Goal: Information Seeking & Learning: Learn about a topic

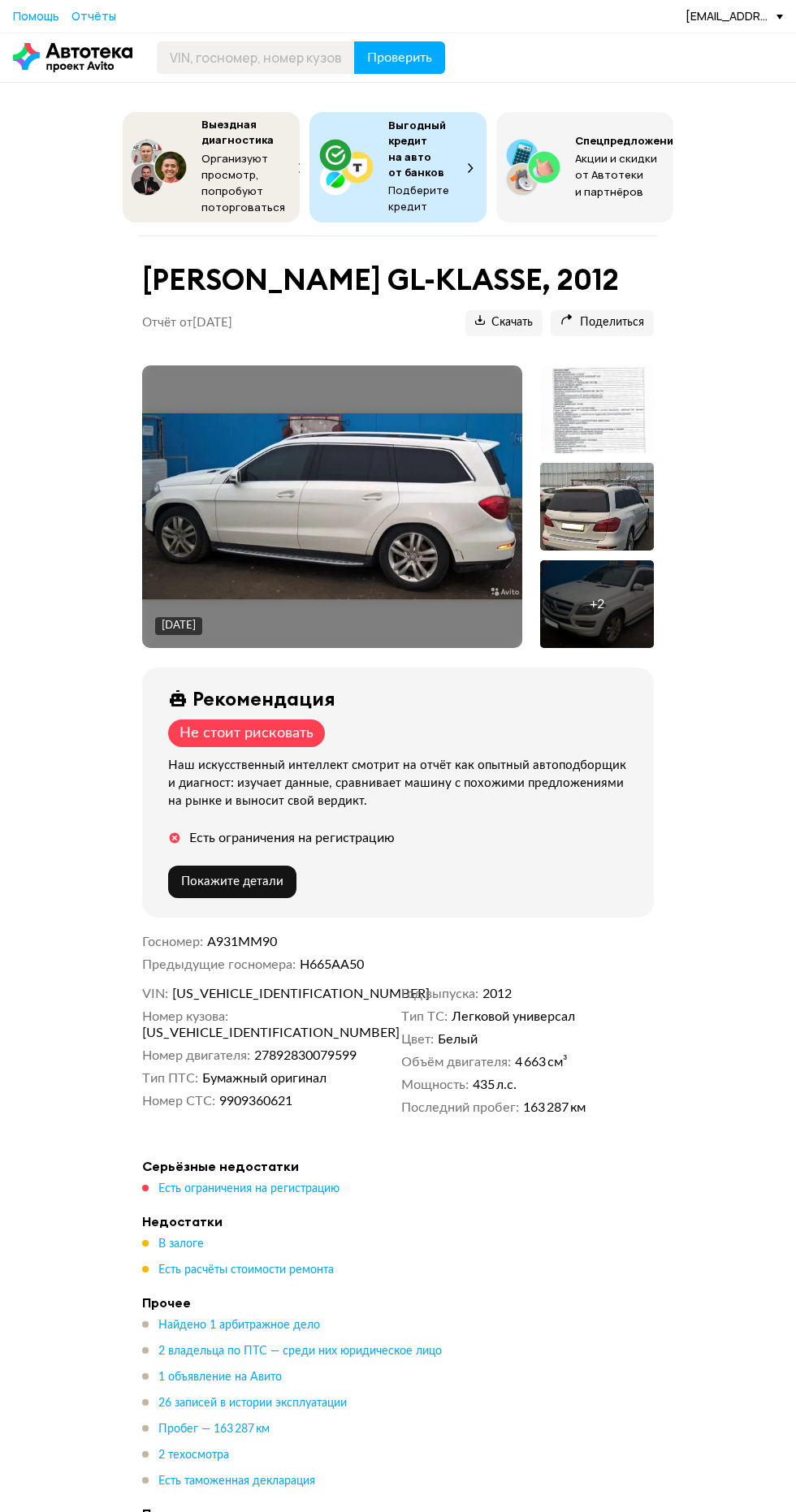
click at [289, 542] on img at bounding box center [332, 507] width 381 height 186
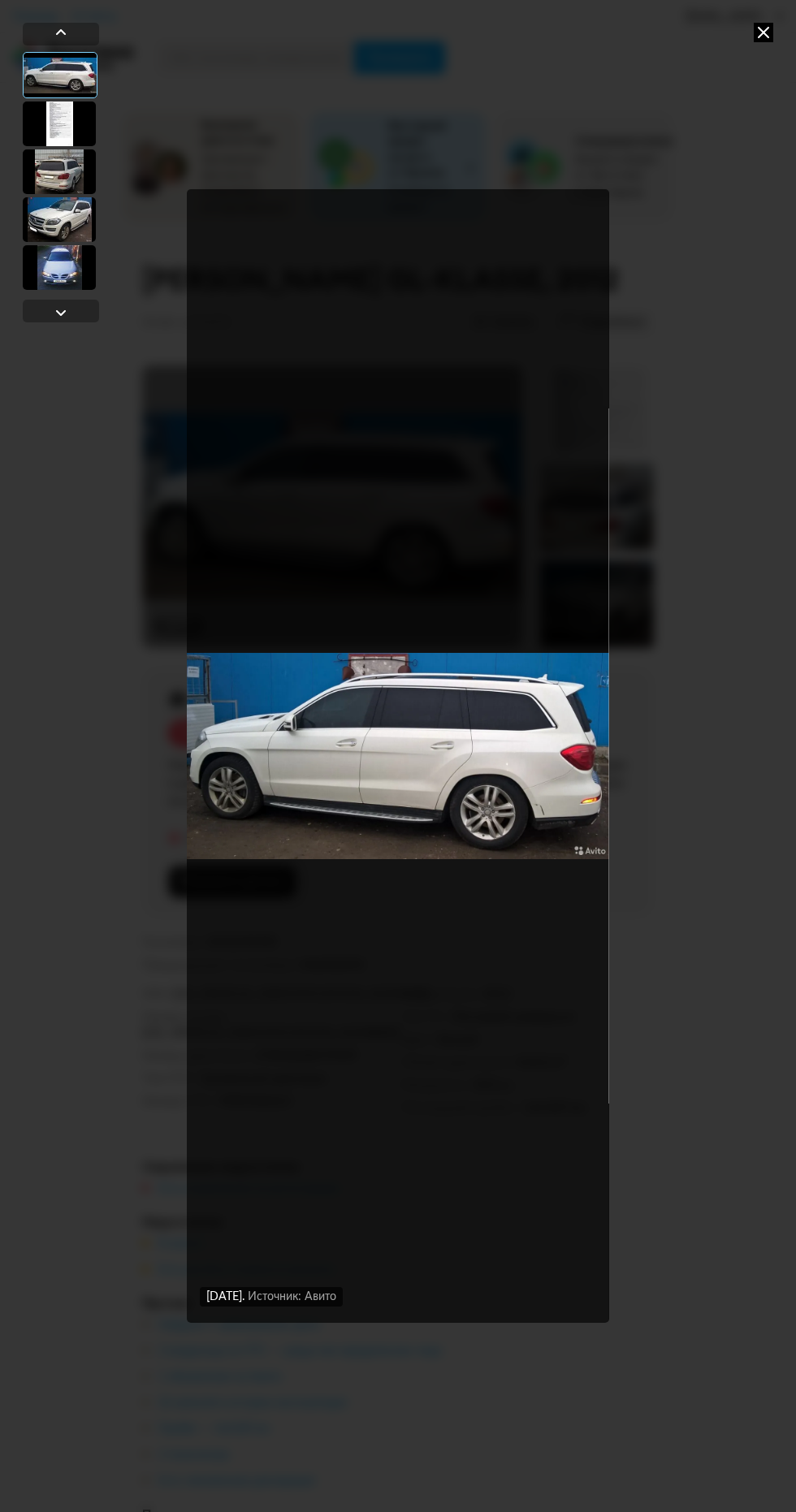
click at [52, 188] on div at bounding box center [58, 172] width 73 height 45
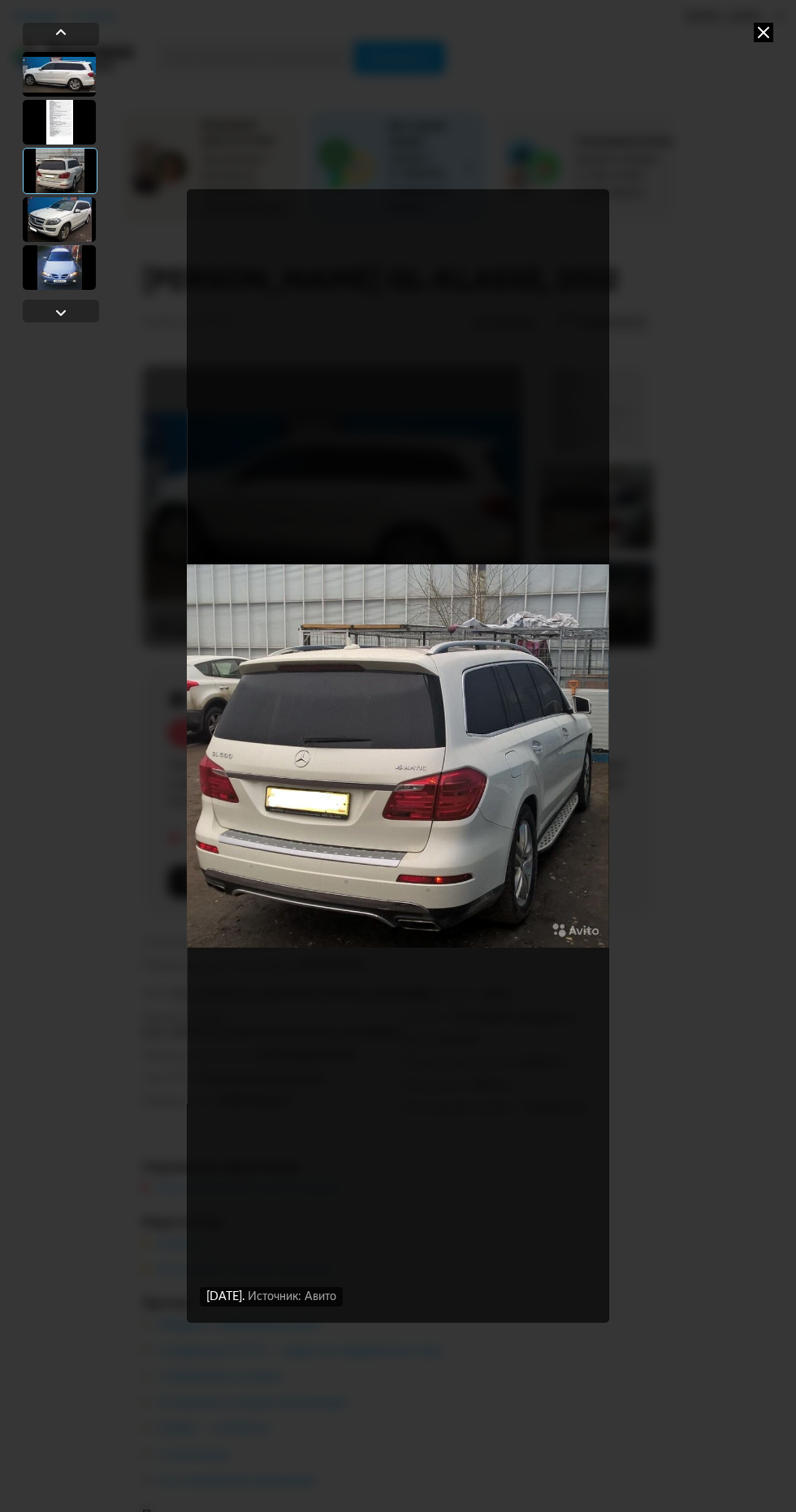
click at [38, 205] on div at bounding box center [58, 219] width 73 height 45
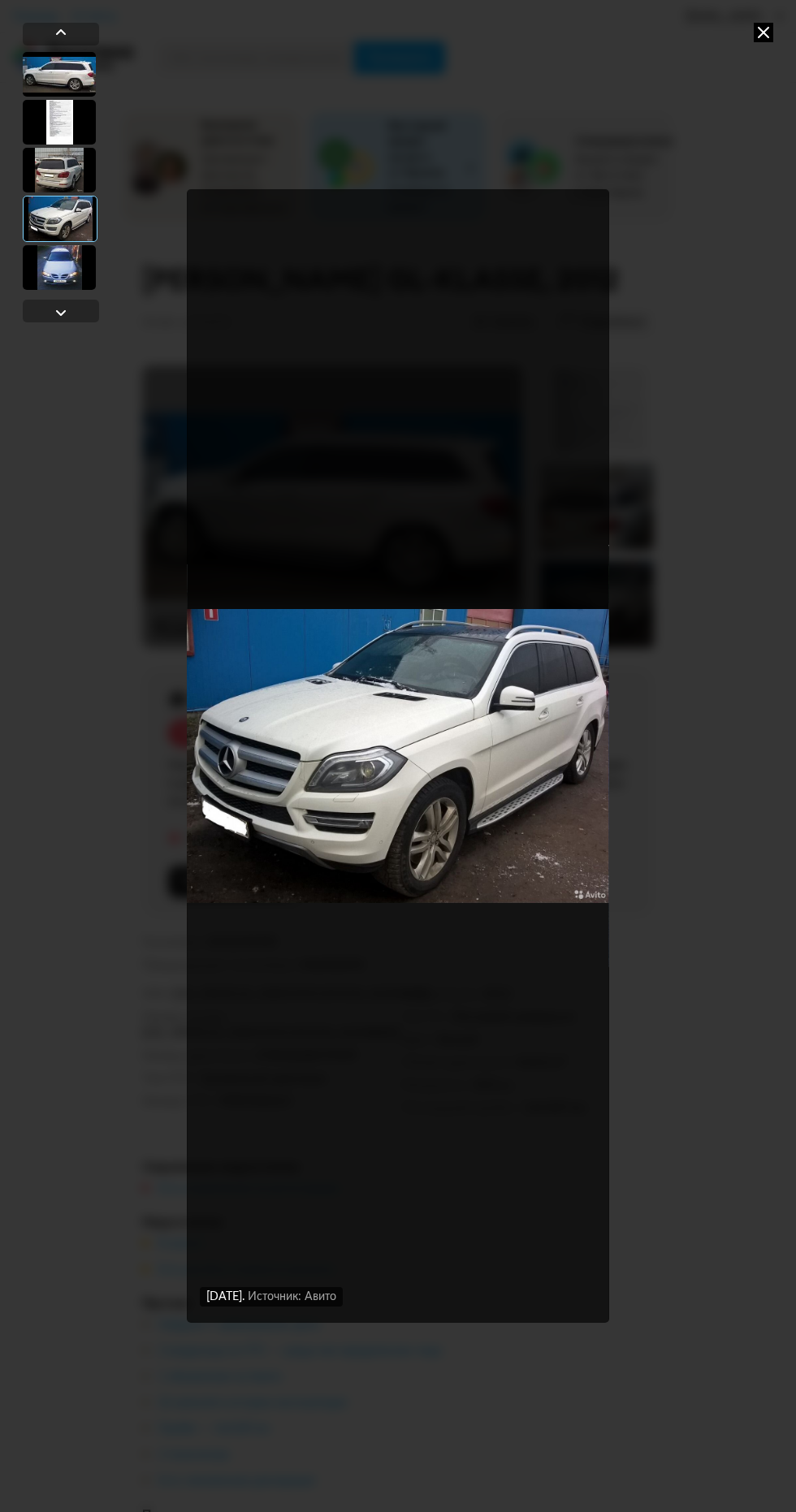
click at [43, 275] on div at bounding box center [58, 268] width 73 height 45
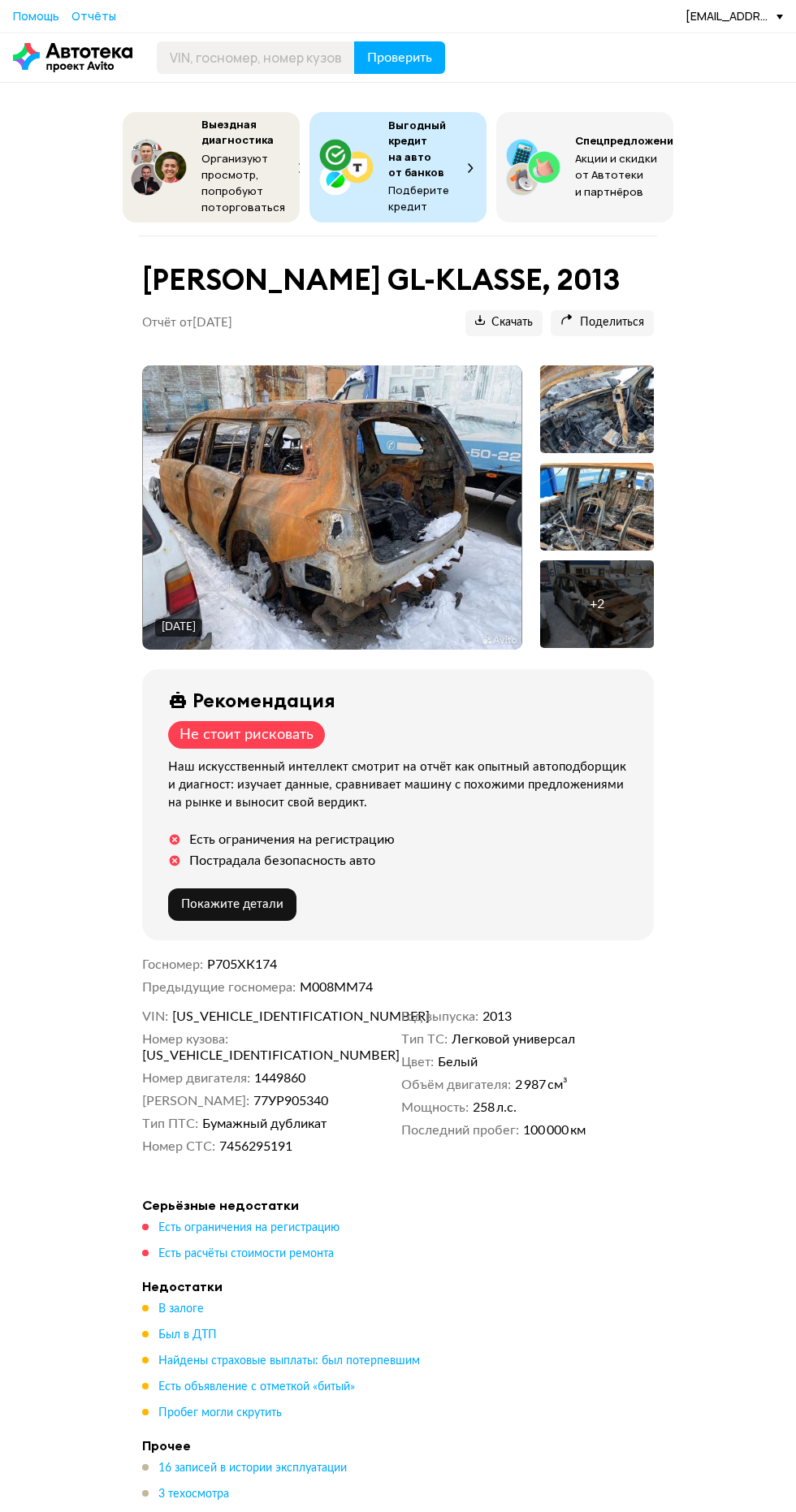
click at [242, 573] on img at bounding box center [332, 508] width 380 height 284
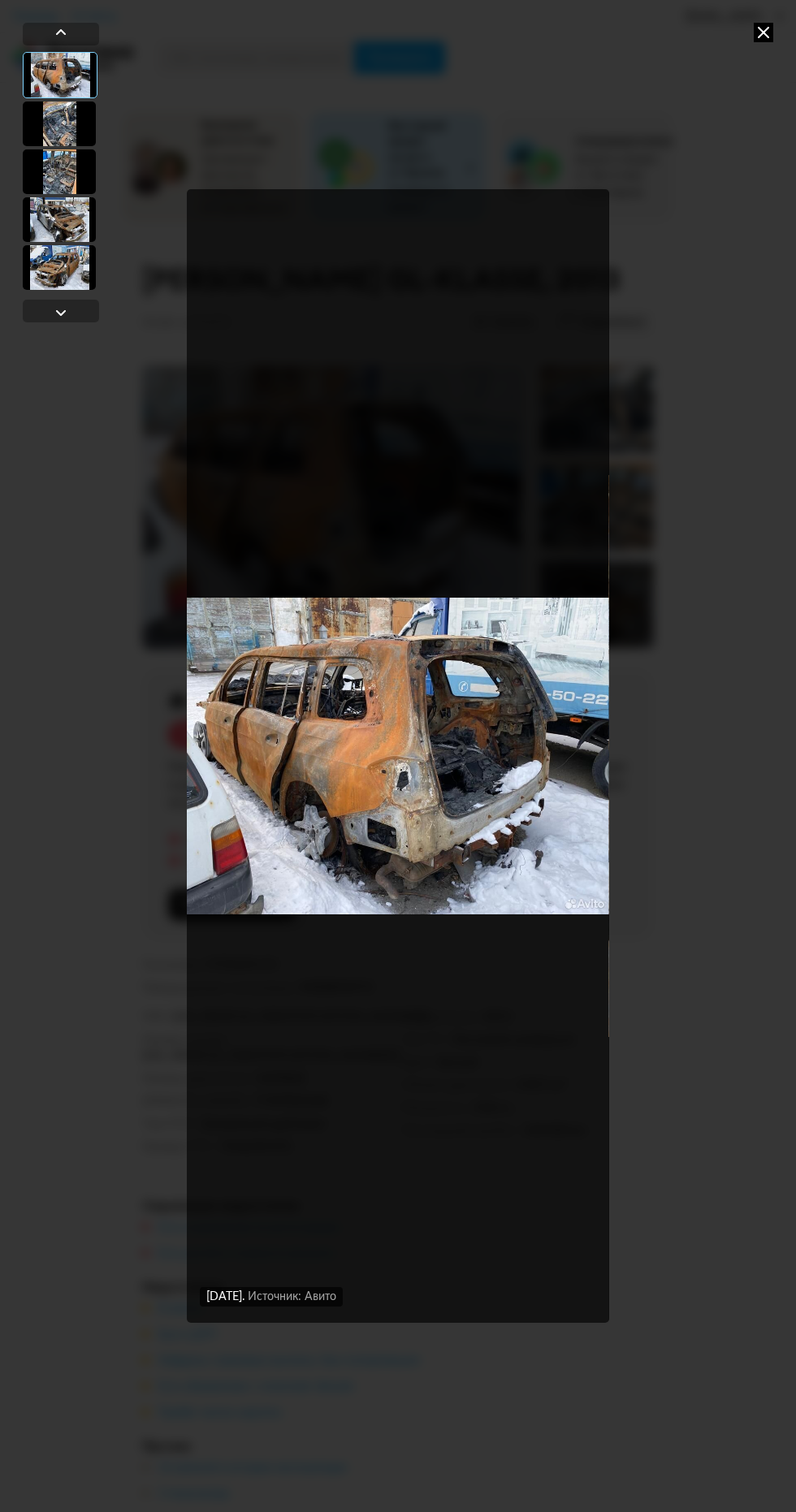
click at [63, 182] on div at bounding box center [58, 172] width 73 height 45
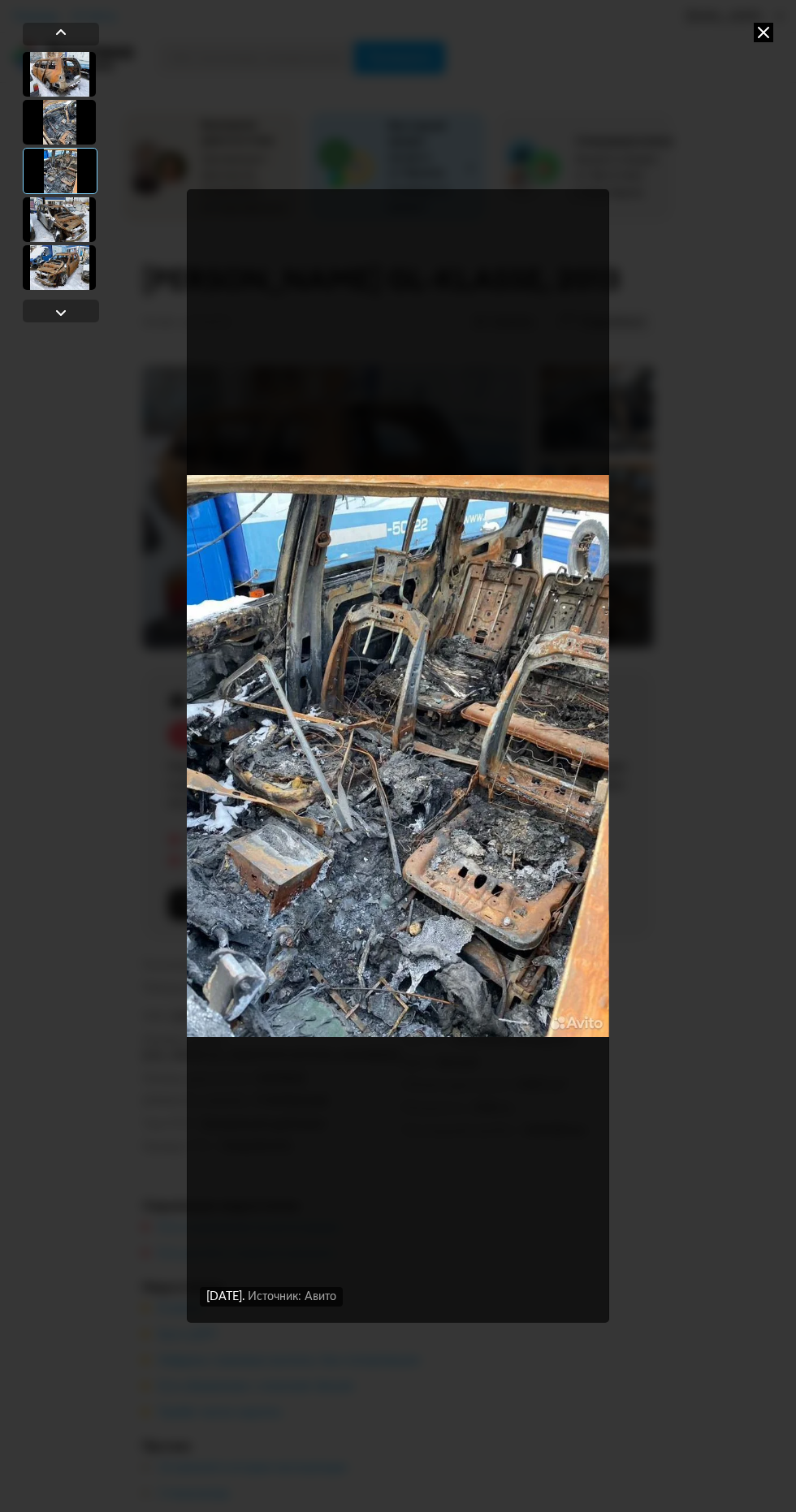
click at [55, 258] on div at bounding box center [58, 268] width 73 height 45
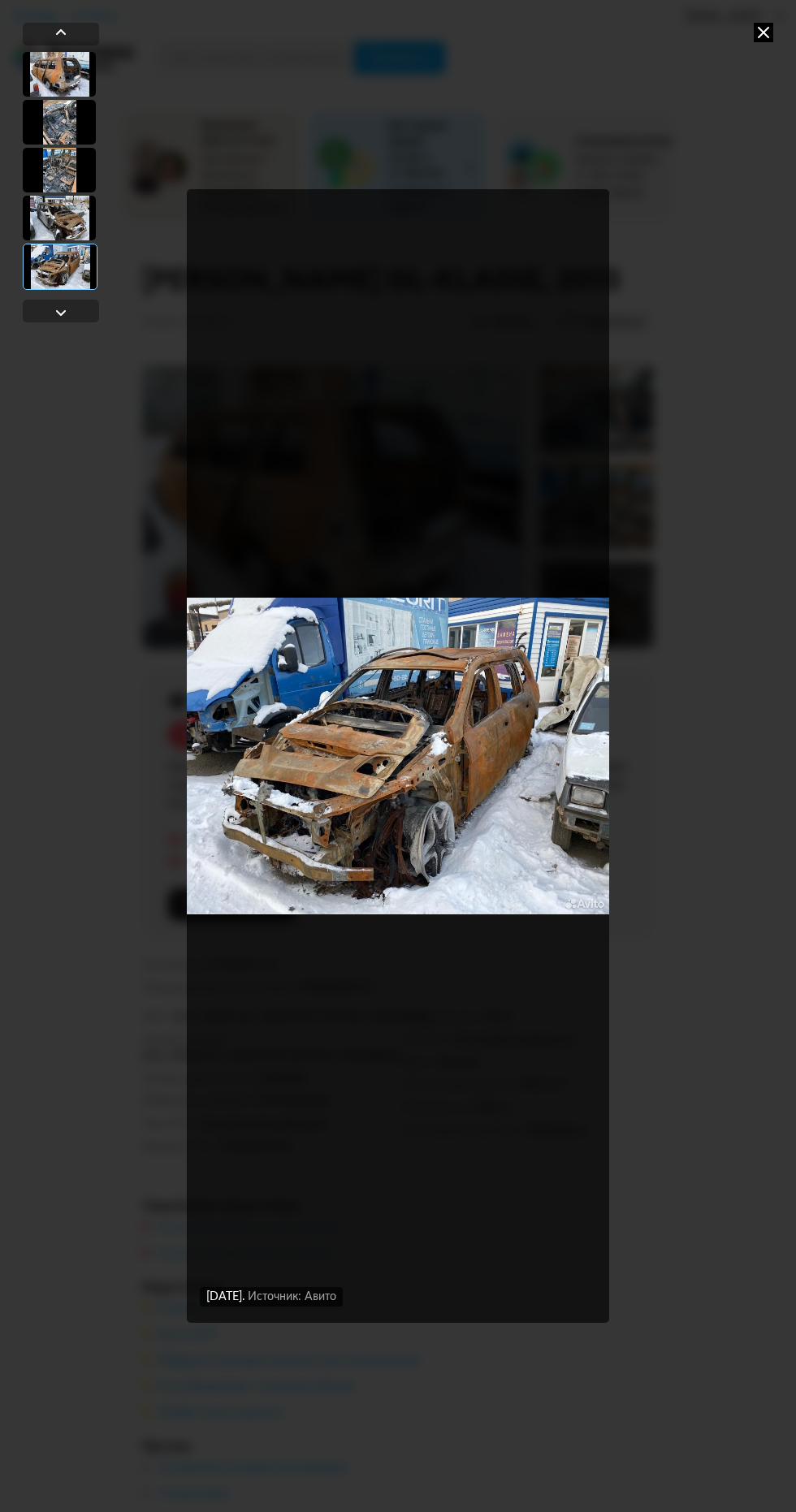
click at [63, 274] on div at bounding box center [59, 267] width 75 height 47
click at [52, 311] on div at bounding box center [61, 312] width 19 height 19
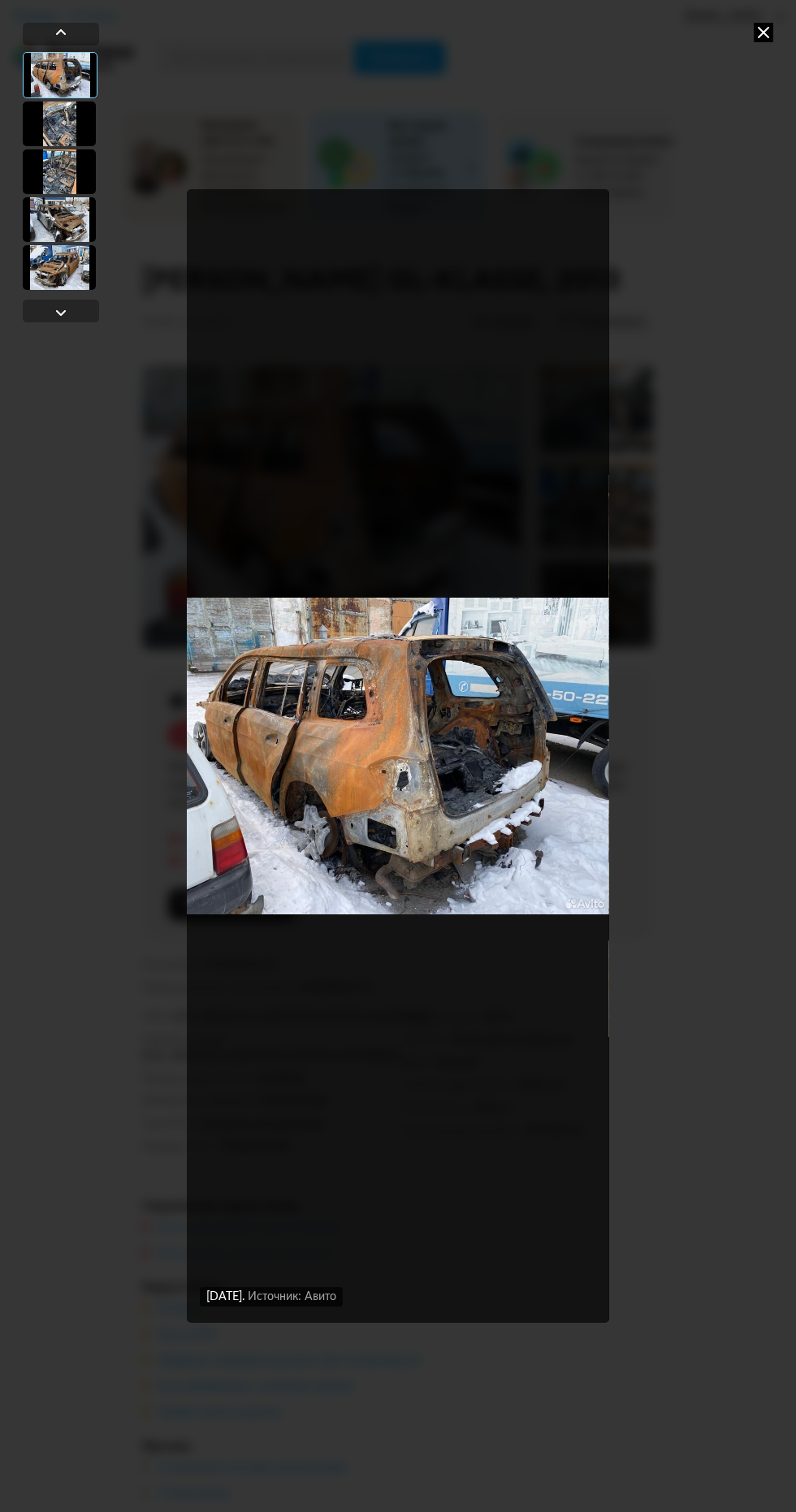
click at [728, 855] on div "[DATE] Источник: Авито [DATE] Источник: Авито [DATE] Источник: Авито [DATE] Ист…" at bounding box center [398, 756] width 796 height 1512
click at [755, 15] on div "[DATE] Источник: Авито [DATE] Источник: Авито [DATE] Источник: Авито [DATE] Ист…" at bounding box center [398, 756] width 796 height 1512
click at [756, 29] on icon at bounding box center [763, 32] width 19 height 19
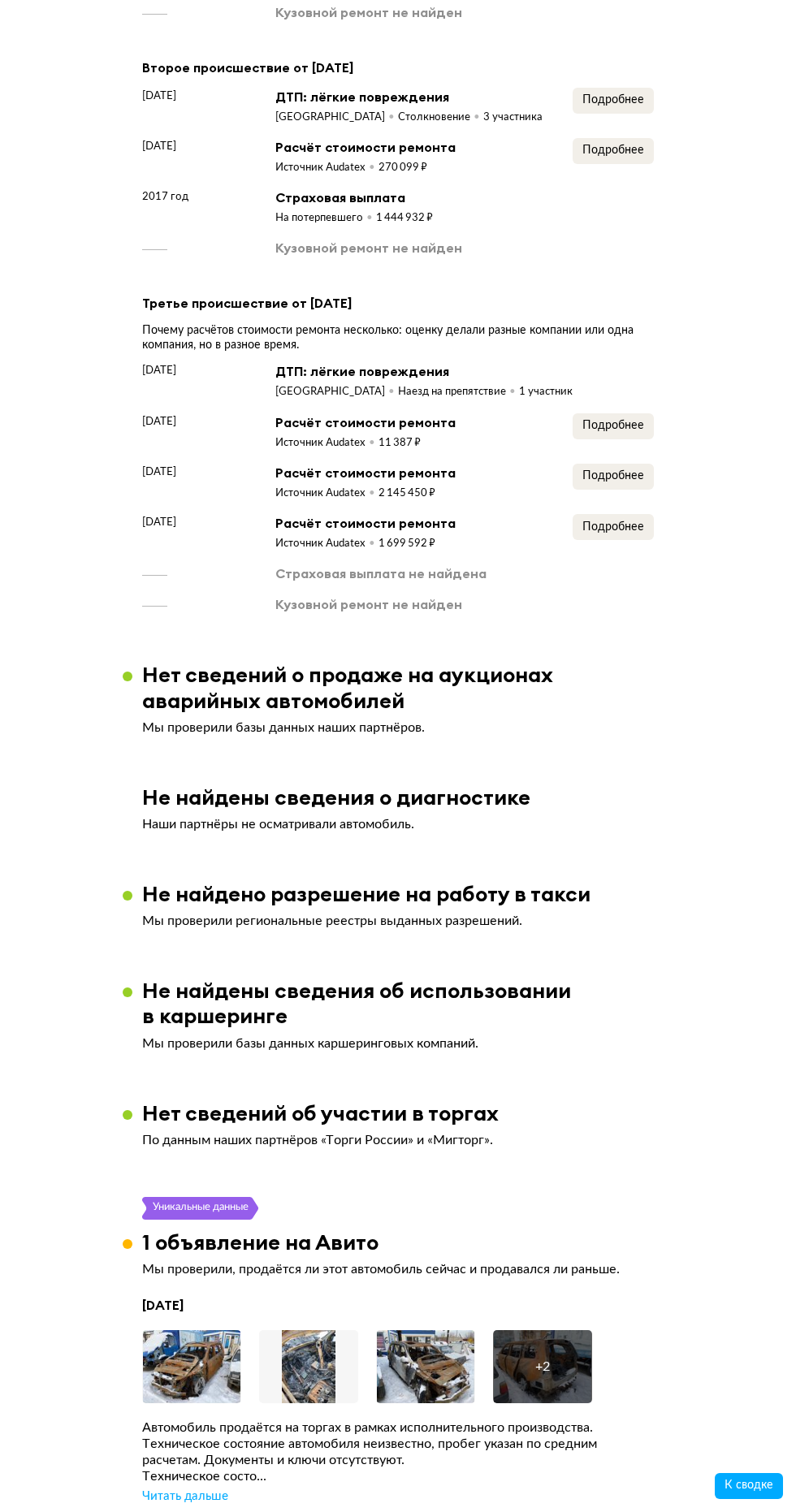
scroll to position [3307, 0]
click at [630, 521] on span "Подробнее" at bounding box center [614, 527] width 62 height 12
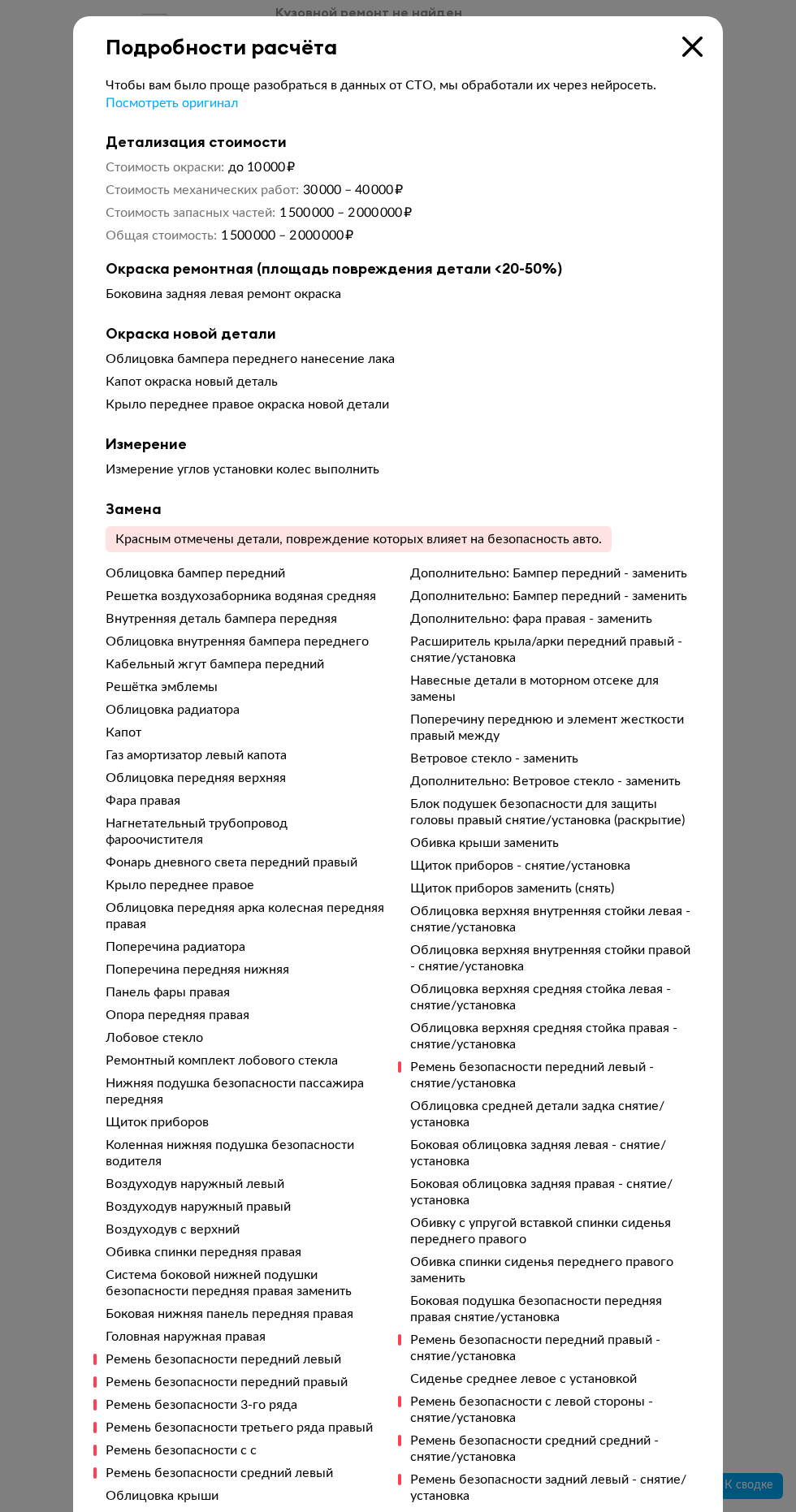
click at [17, 909] on div at bounding box center [398, 756] width 796 height 1512
